Goal: Navigation & Orientation: Go to known website

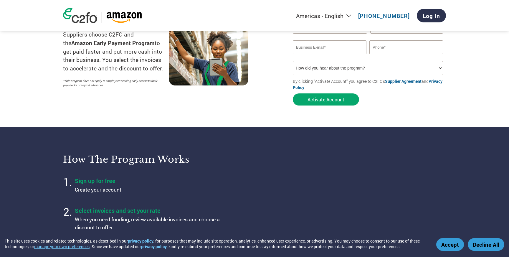
scroll to position [45, 0]
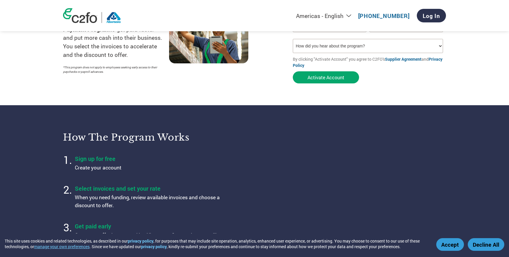
scroll to position [161, 0]
